Goal: Find specific page/section: Find specific page/section

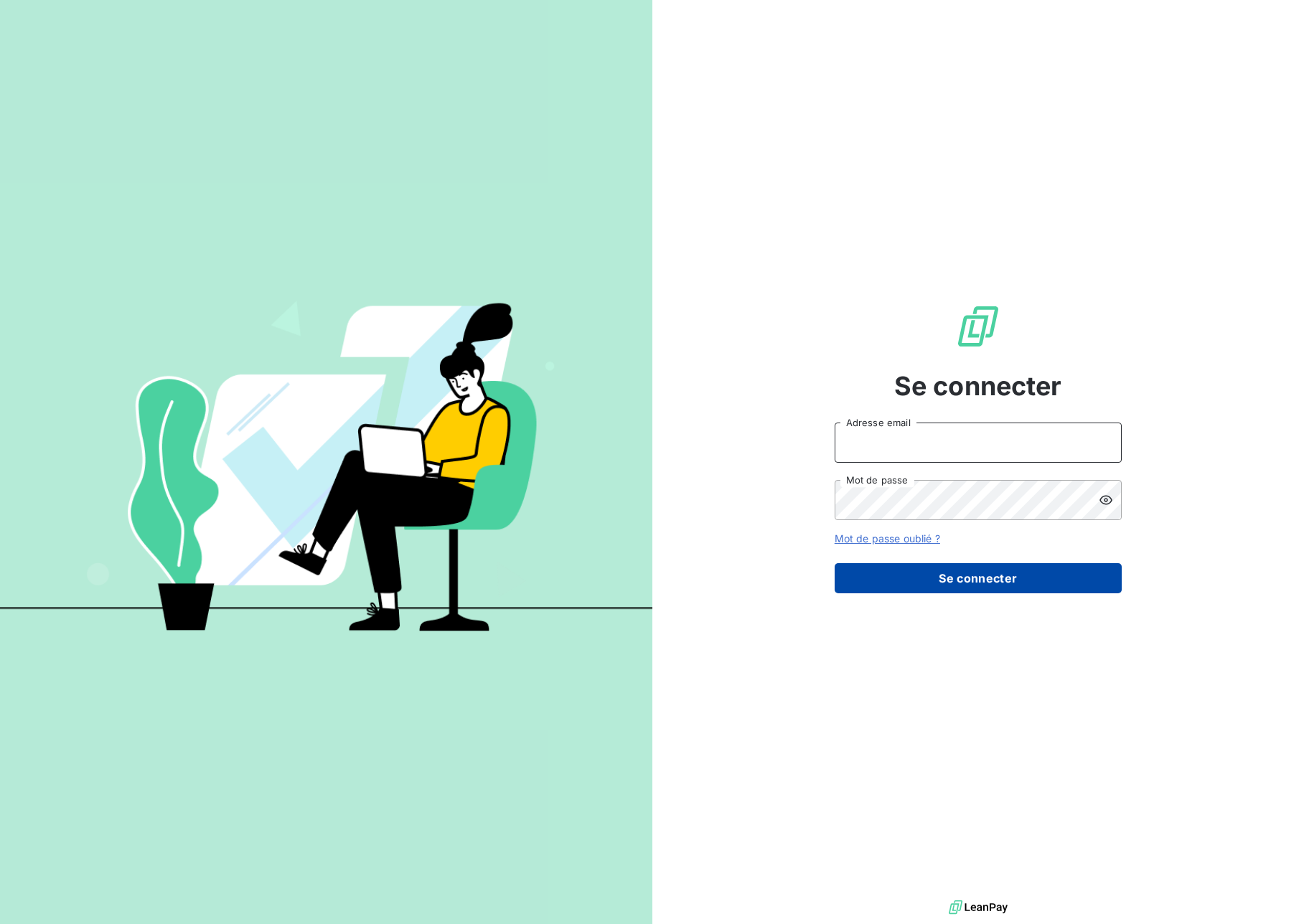
type input "jerome.degryse@cirraplus.com"
click at [945, 592] on button "Se connecter" at bounding box center [978, 578] width 287 height 30
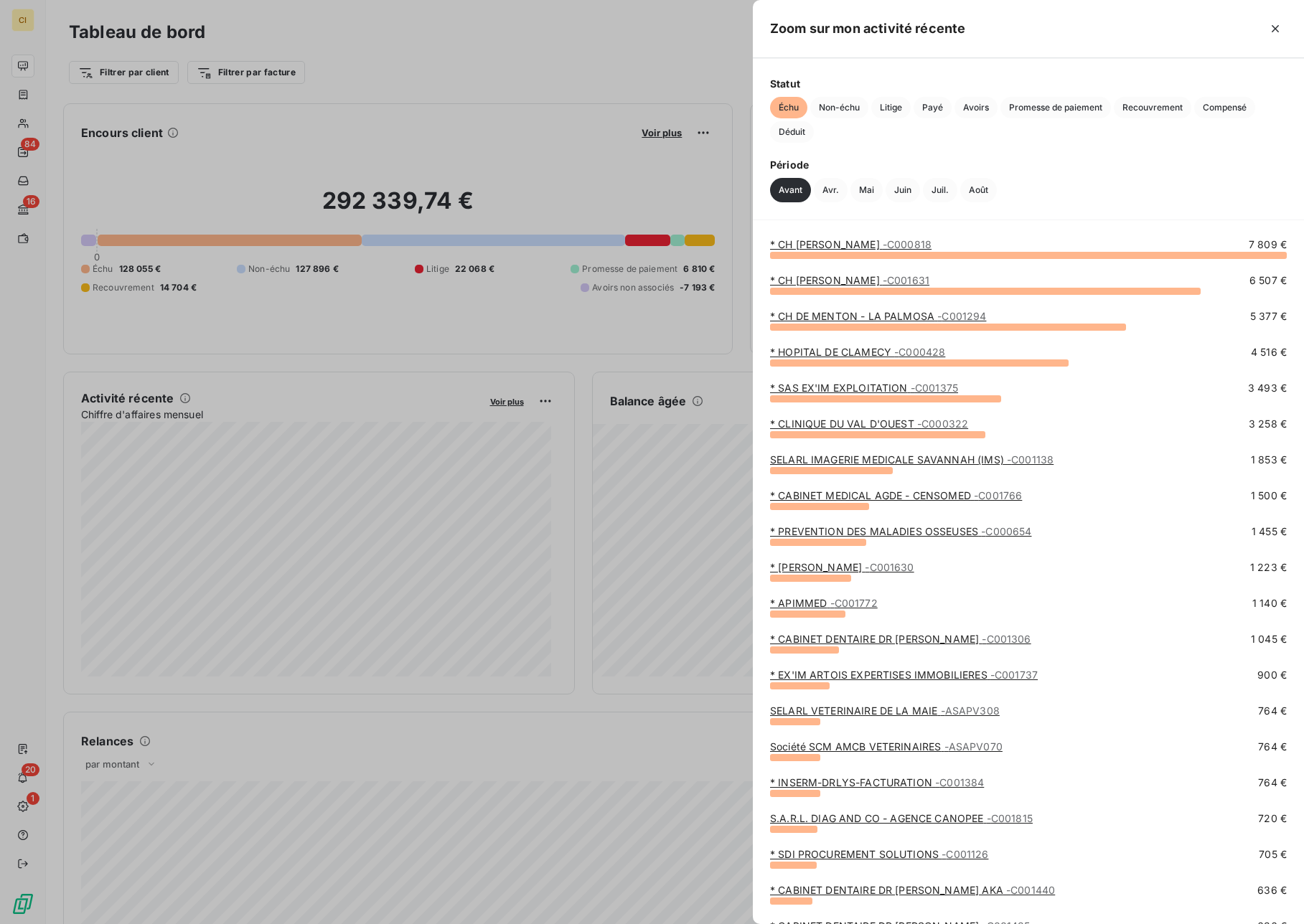
click at [127, 535] on div at bounding box center [652, 462] width 1304 height 924
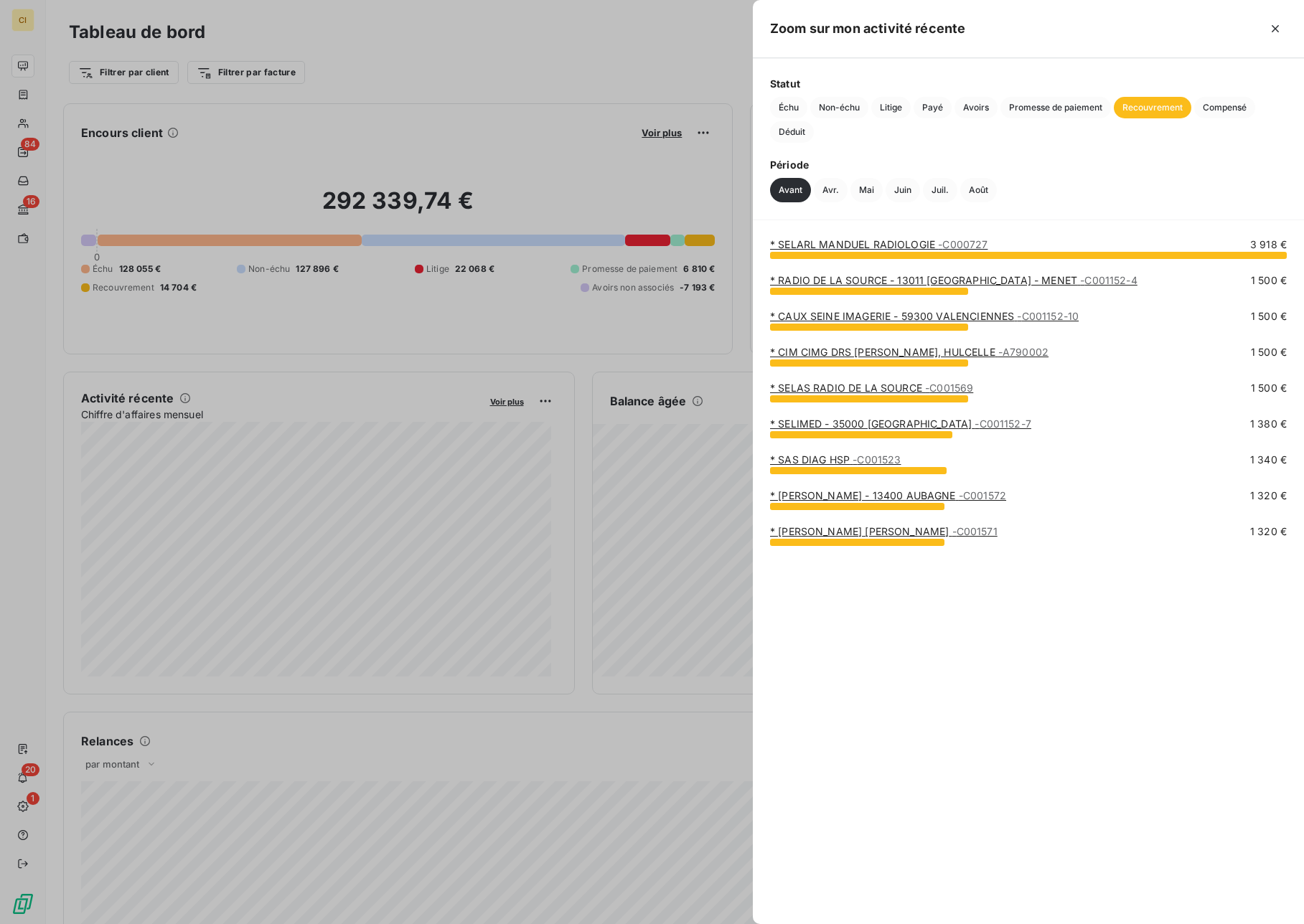
click at [135, 548] on div at bounding box center [652, 462] width 1304 height 924
click at [1038, 108] on span "Promesse de paiement" at bounding box center [1056, 107] width 110 height 21
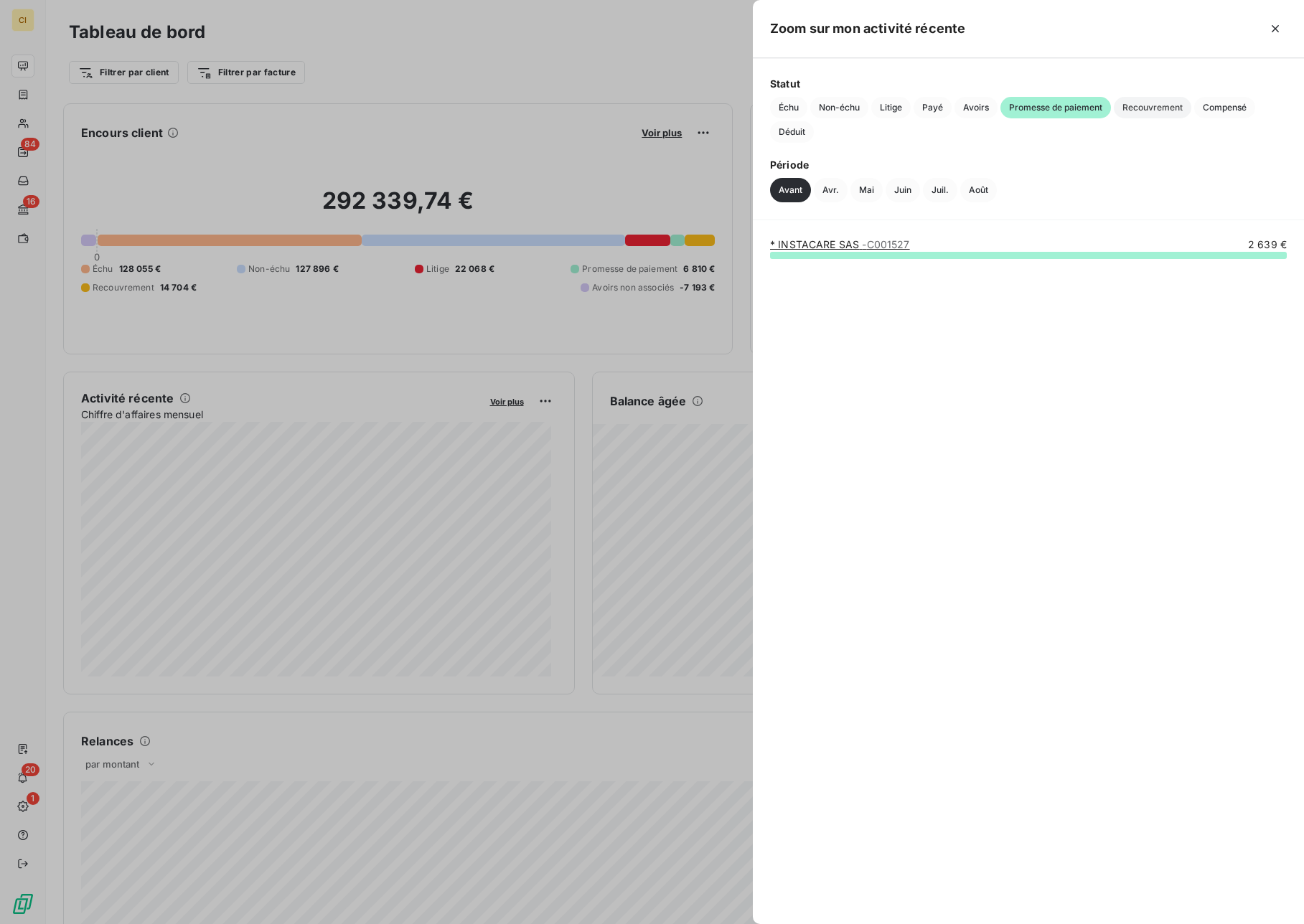
click at [1162, 100] on span "Recouvrement" at bounding box center [1152, 107] width 77 height 21
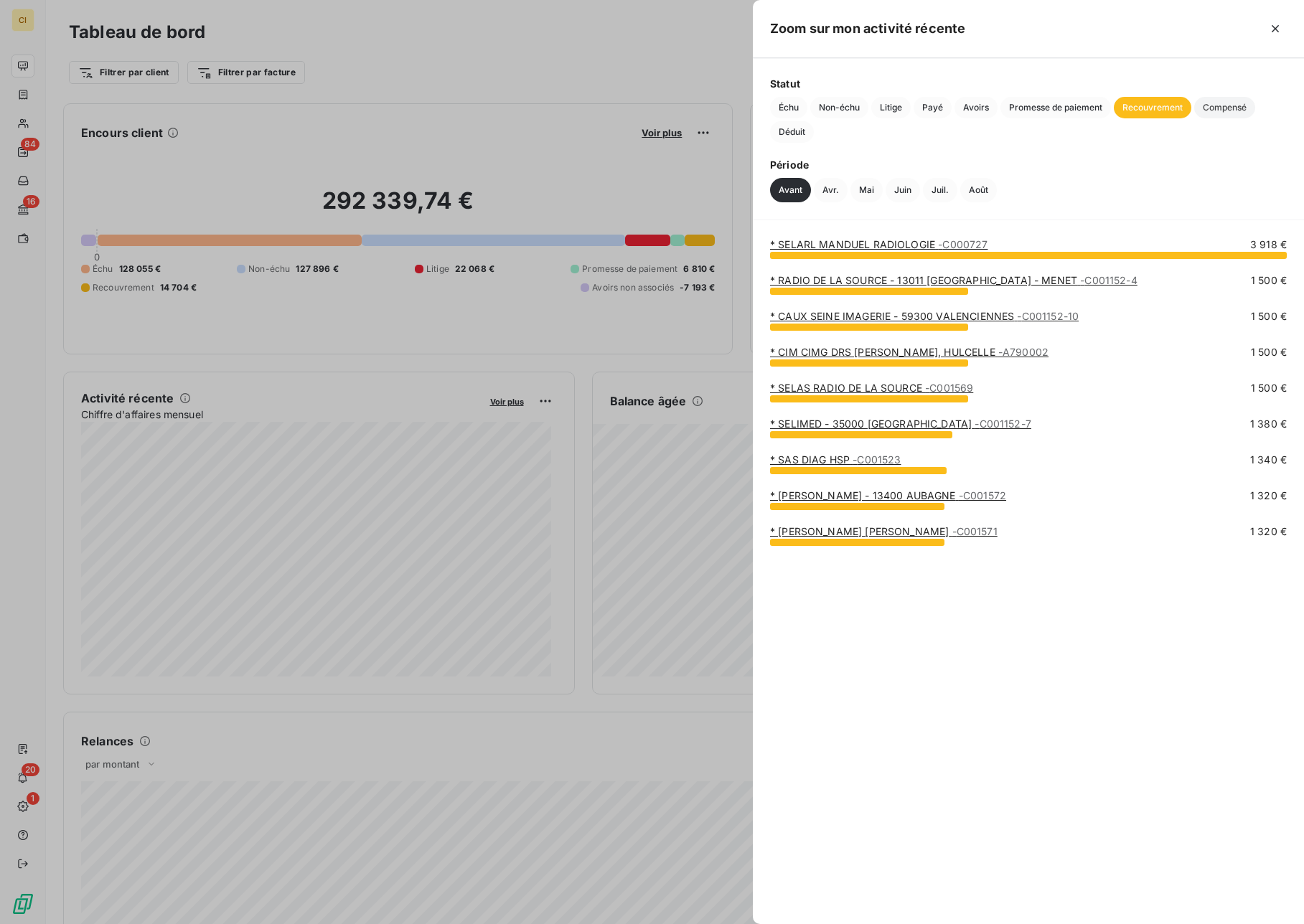
click at [1211, 103] on span "Compensé" at bounding box center [1225, 107] width 61 height 21
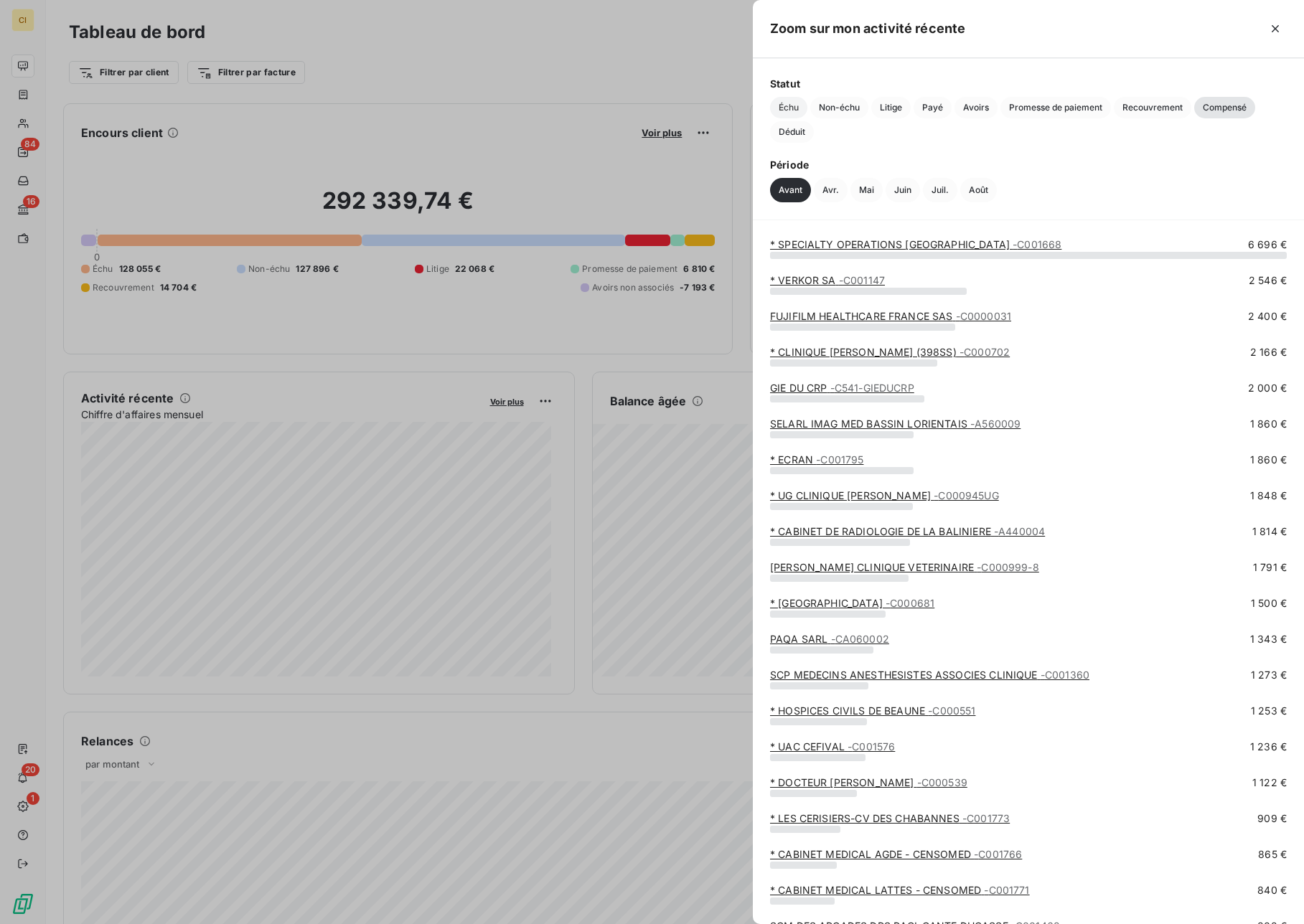
click at [788, 104] on span "Échu" at bounding box center [788, 107] width 38 height 21
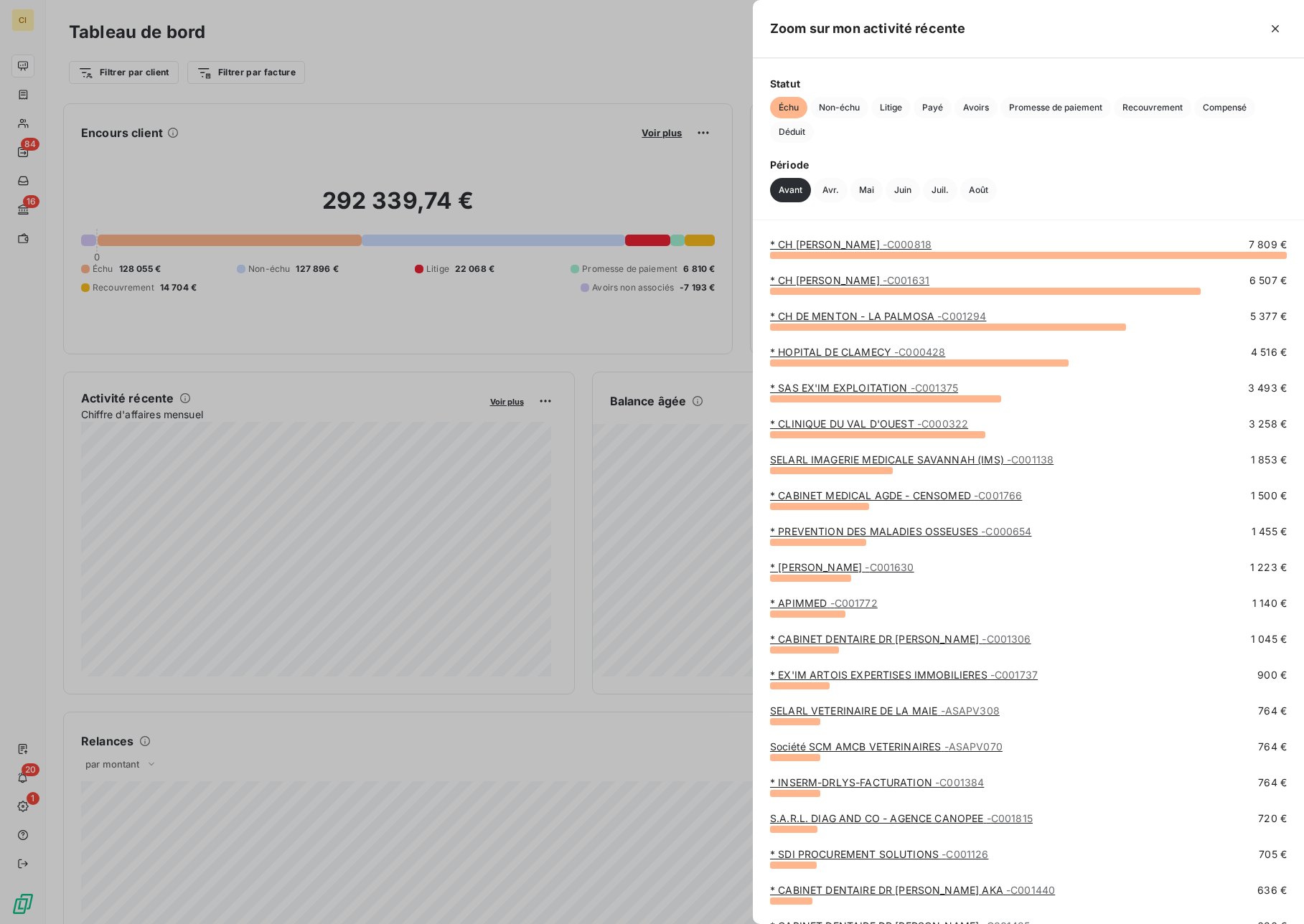
click at [522, 730] on div at bounding box center [652, 462] width 1304 height 924
